Goal: Navigation & Orientation: Find specific page/section

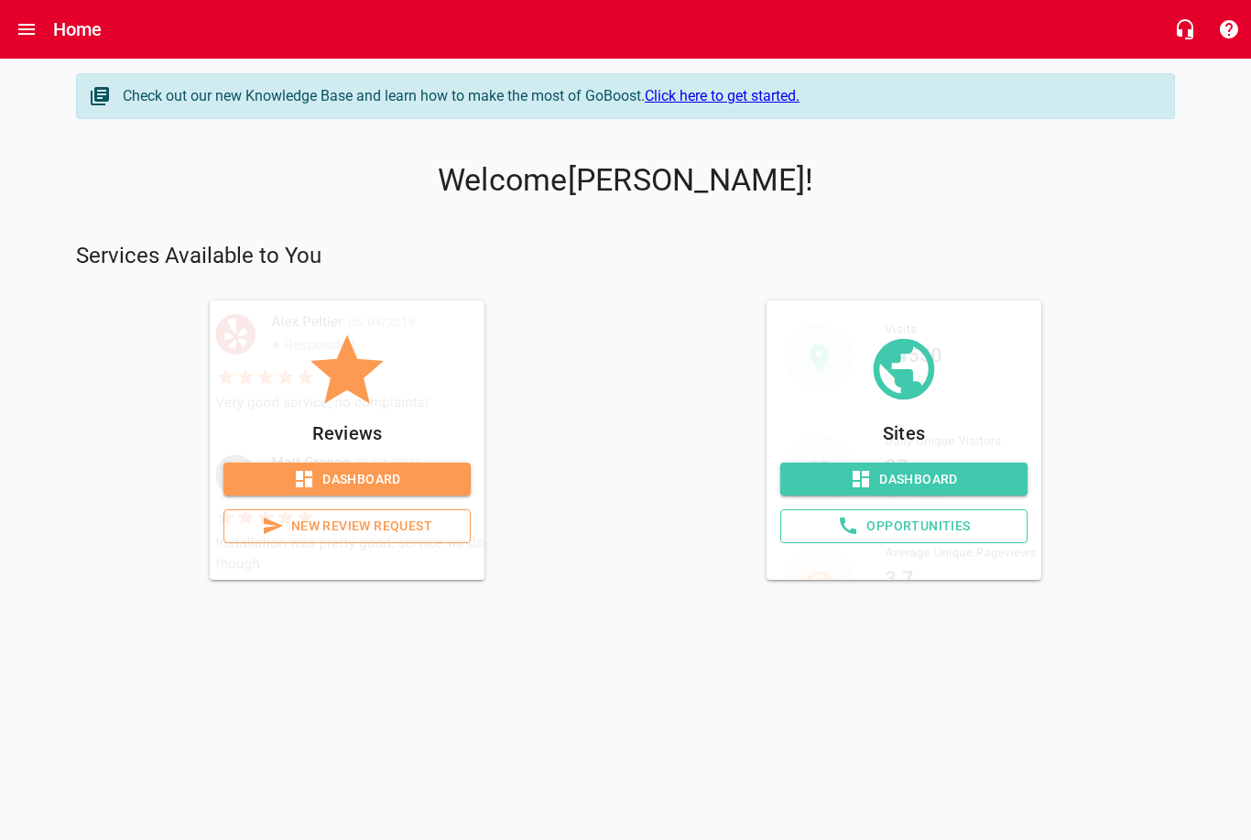
click at [886, 463] on link "Dashboard" at bounding box center [903, 479] width 247 height 34
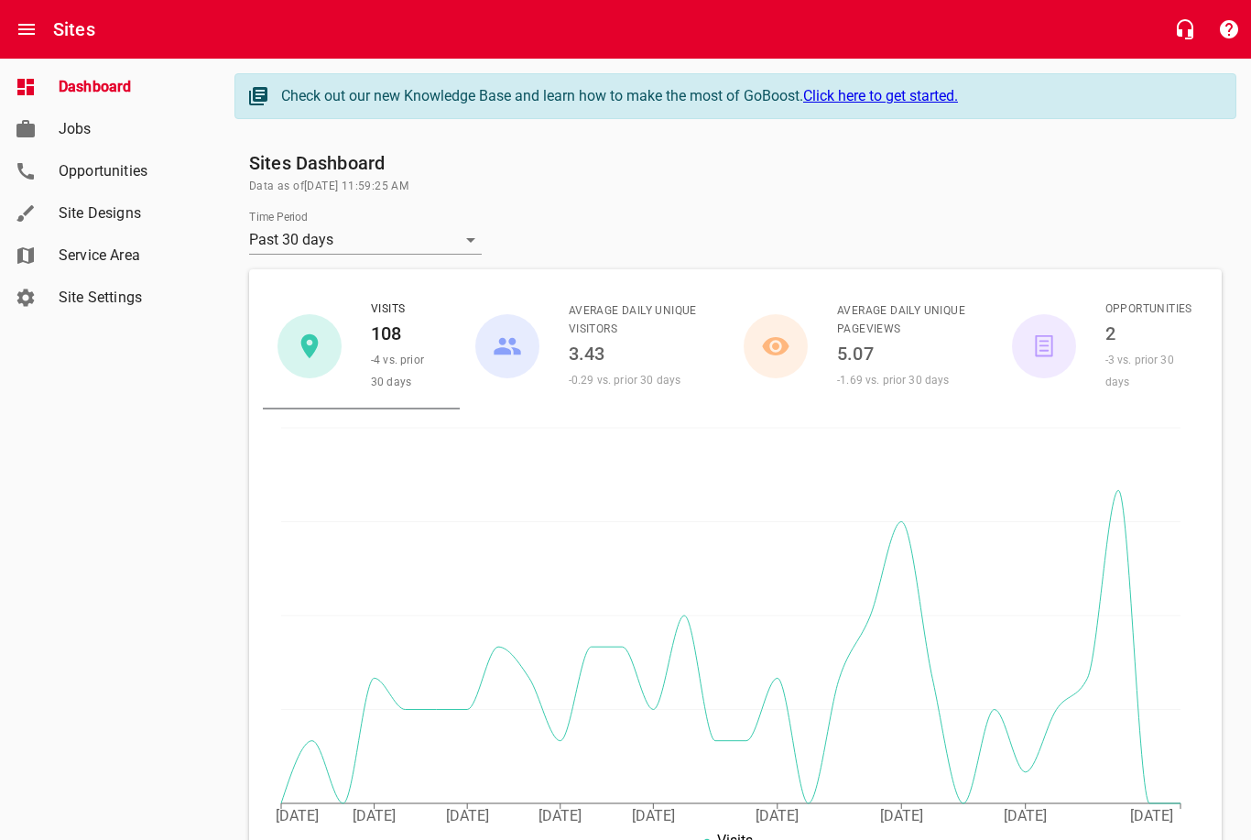
click at [1188, 33] on icon "button" at bounding box center [1185, 29] width 16 height 20
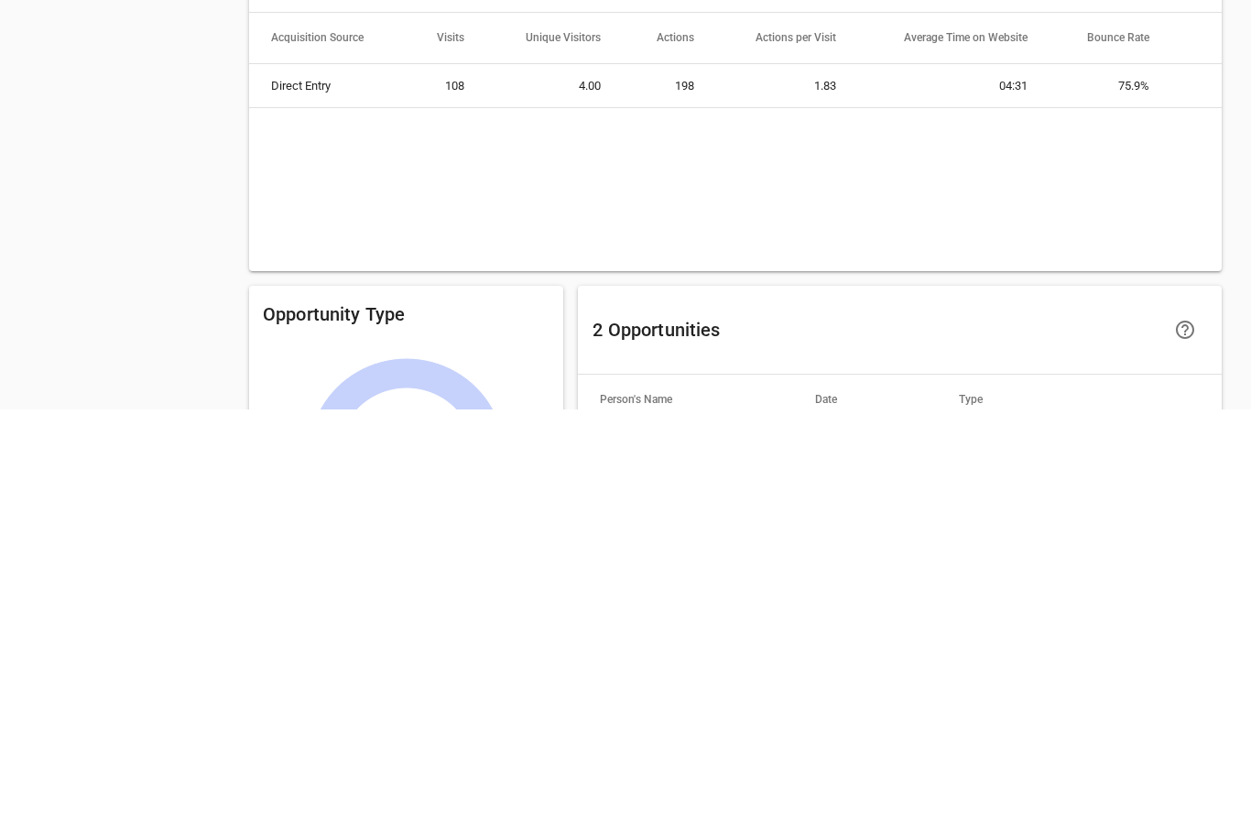
scroll to position [919, 0]
